Goal: Information Seeking & Learning: Learn about a topic

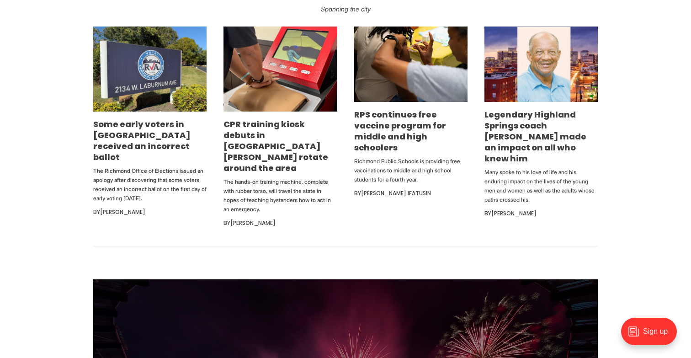
scroll to position [603, 0]
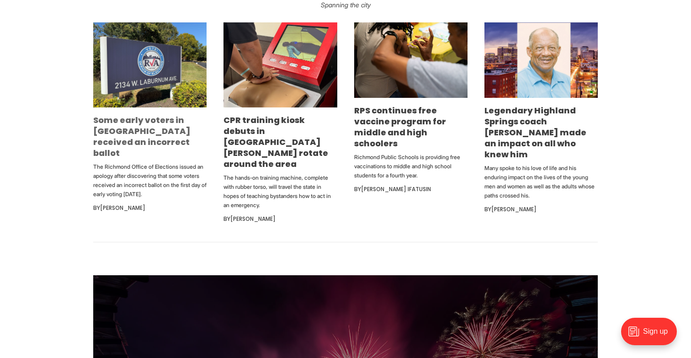
click at [128, 133] on link "Some early voters in [GEOGRAPHIC_DATA] received an incorrect ballot" at bounding box center [141, 136] width 97 height 44
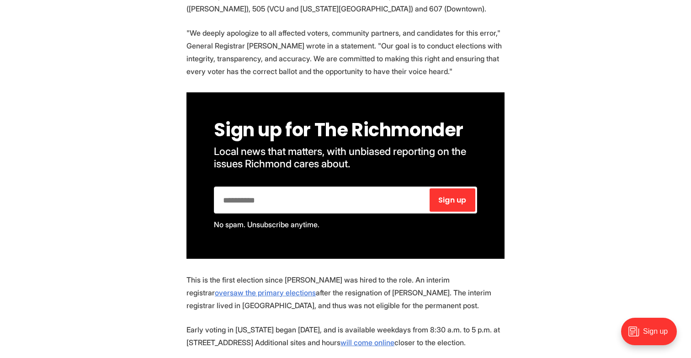
scroll to position [523, 0]
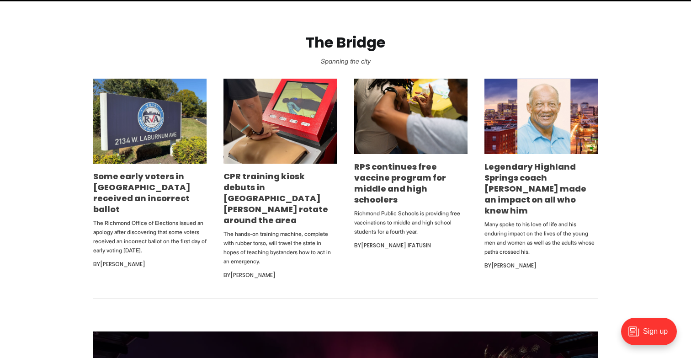
scroll to position [575, 0]
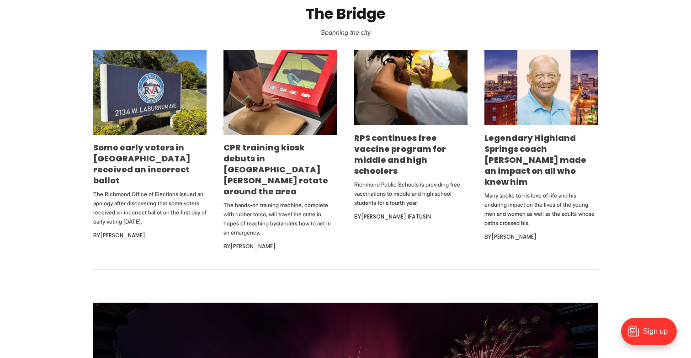
click at [310, 136] on li "CPR training kiosk debuts in Church Hill, will rotate around the area The hands…" at bounding box center [280, 151] width 113 height 202
click at [370, 137] on link "RPS continues free vaccine program for middle and high schoolers" at bounding box center [400, 154] width 92 height 44
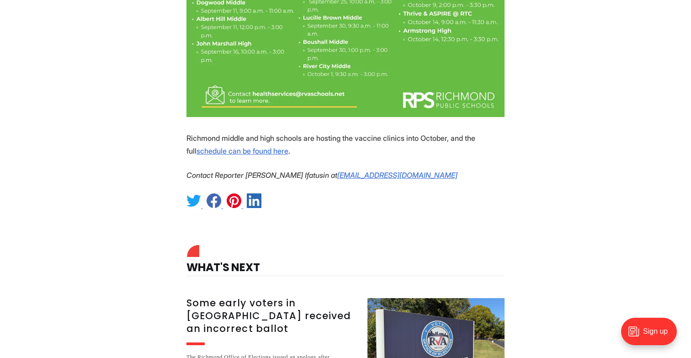
scroll to position [1070, 0]
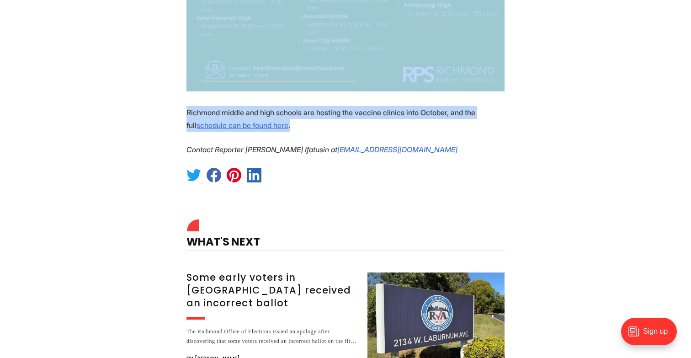
drag, startPoint x: 186, startPoint y: 266, endPoint x: 292, endPoint y: 120, distance: 180.4
copy section "Loremips Dolors Ametcon ad elitseddo eius temporincidi ut labore etd magn aliqu…"
click at [327, 112] on p "Richmond middle and high schools are hosting the vaccine clinics into October, …" at bounding box center [346, 119] width 318 height 26
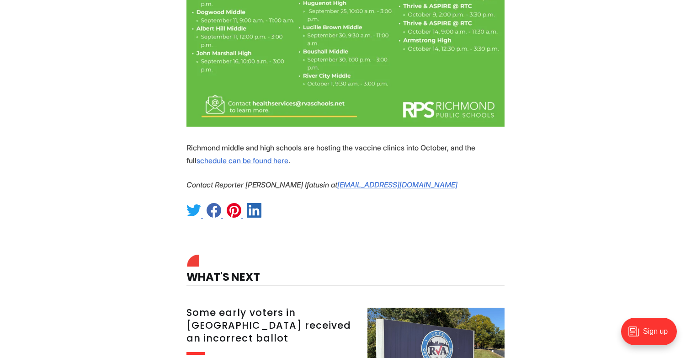
scroll to position [1035, 0]
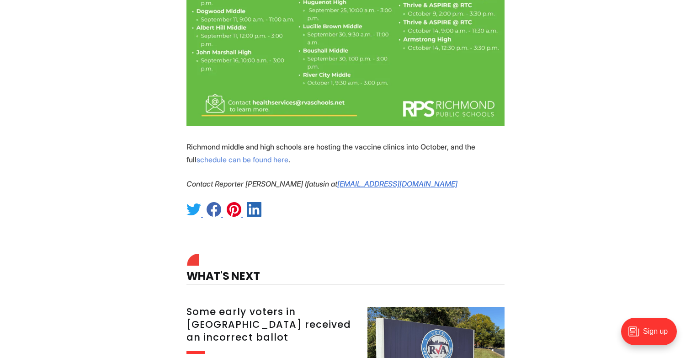
click at [262, 159] on u "schedule can be found here" at bounding box center [243, 159] width 92 height 9
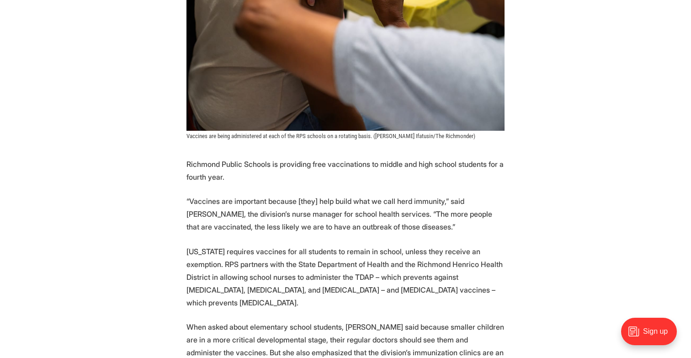
scroll to position [305, 0]
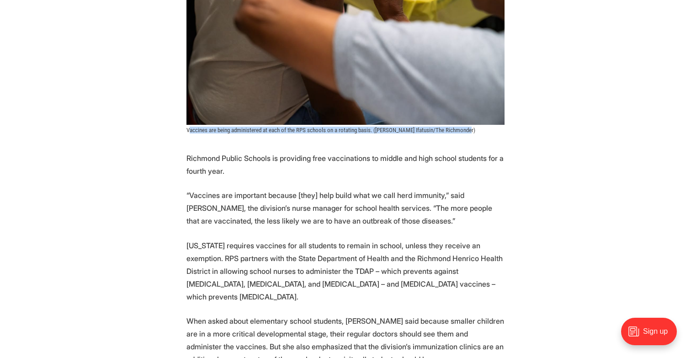
drag, startPoint x: 476, startPoint y: 133, endPoint x: 188, endPoint y: 130, distance: 288.1
click at [188, 130] on figcaption "Vaccines are being administered at each of the RPS schools on a rotating basis.…" at bounding box center [346, 130] width 318 height 7
copy span "accines are being administered at each of the RPS schools on a rotating basis. …"
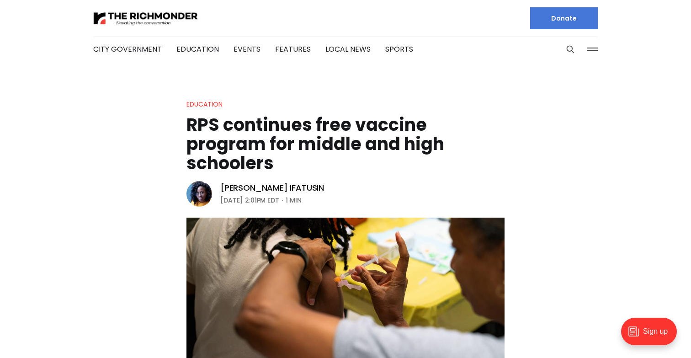
scroll to position [0, 0]
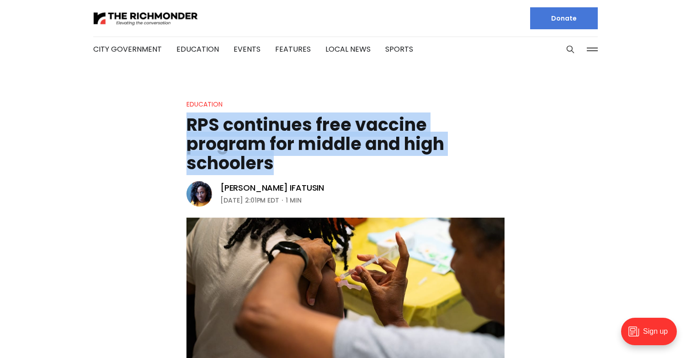
drag, startPoint x: 289, startPoint y: 163, endPoint x: 157, endPoint y: 128, distance: 136.8
click at [157, 128] on header "Education RPS continues free vaccine program for middle and high schoolers Vict…" at bounding box center [345, 269] width 691 height 340
copy h1 "RPS continues free vaccine program for middle and high schoolers"
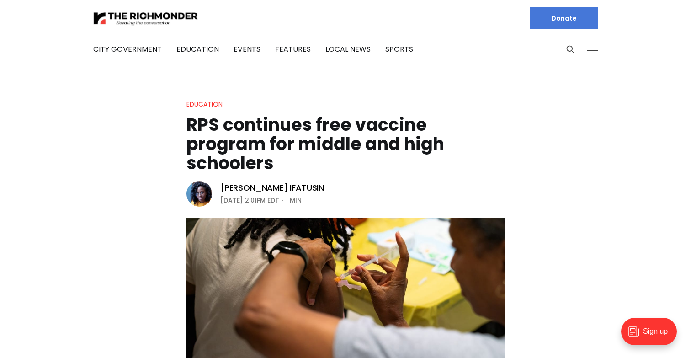
click at [183, 9] on div at bounding box center [215, 18] width 245 height 37
click at [181, 15] on img at bounding box center [145, 19] width 105 height 16
